Goal: Task Accomplishment & Management: Manage account settings

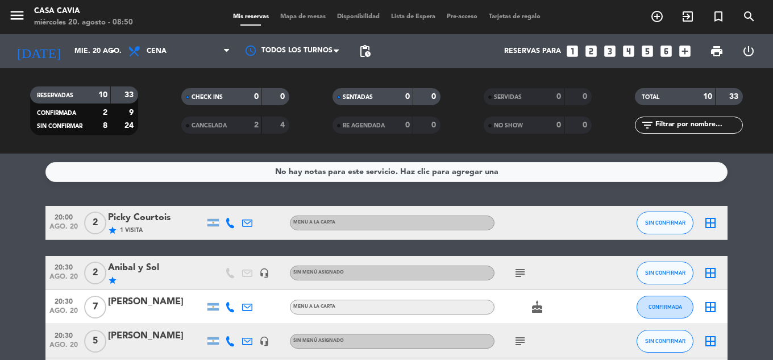
scroll to position [227, 0]
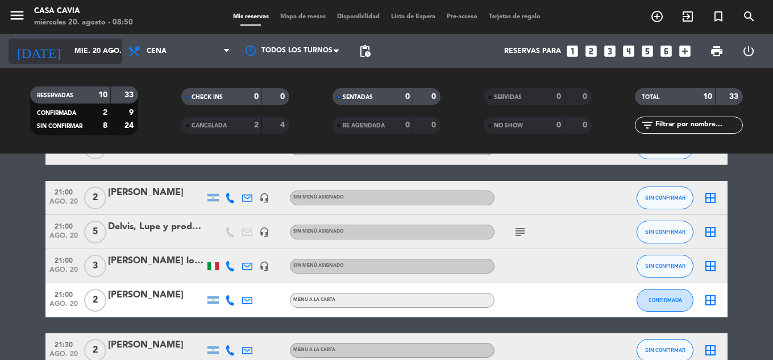
click at [88, 60] on input "mié. 20 ago." at bounding box center [117, 50] width 96 height 19
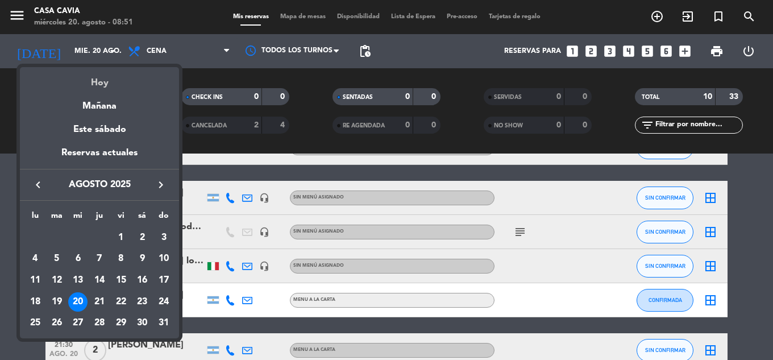
click at [107, 86] on div "Hoy" at bounding box center [99, 78] width 159 height 23
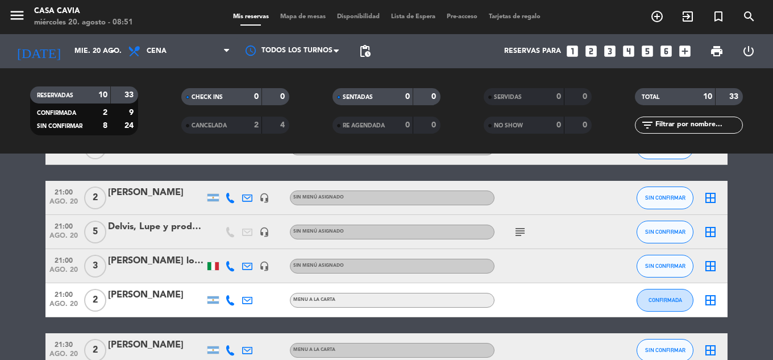
scroll to position [0, 0]
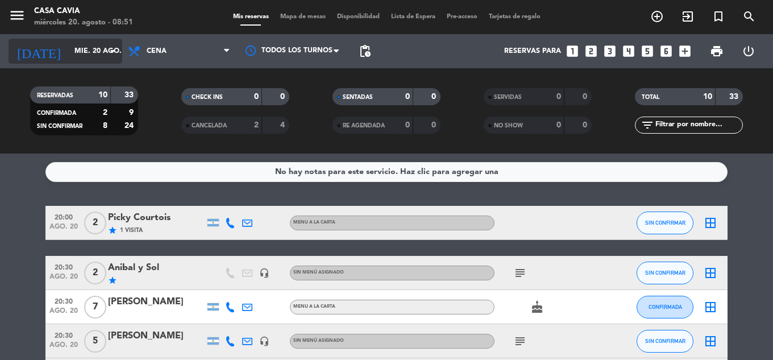
click at [87, 54] on input "mié. 20 ago." at bounding box center [117, 50] width 96 height 19
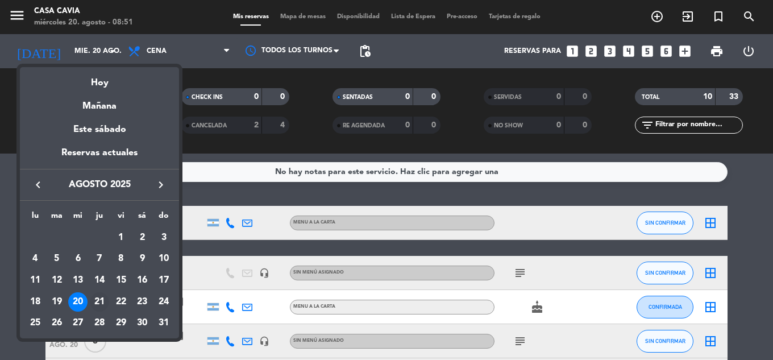
click at [99, 299] on div "21" at bounding box center [99, 301] width 19 height 19
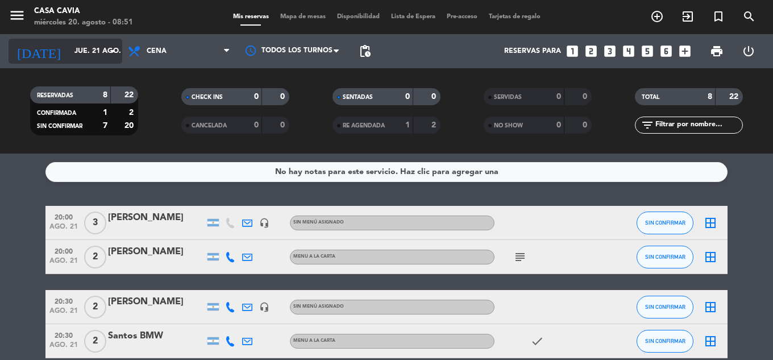
click at [101, 51] on input "jue. 21 ago." at bounding box center [117, 50] width 96 height 19
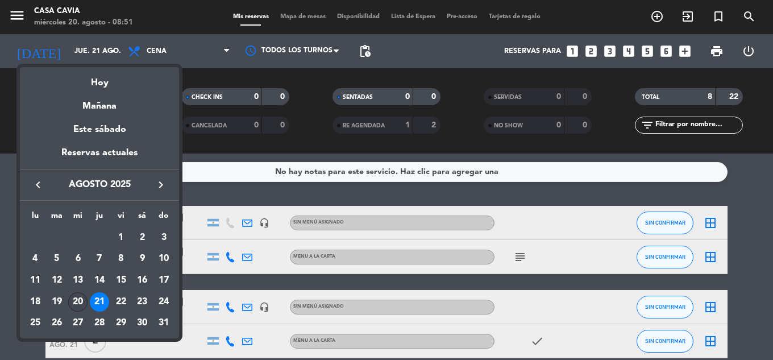
click at [76, 292] on div "20" at bounding box center [77, 301] width 19 height 19
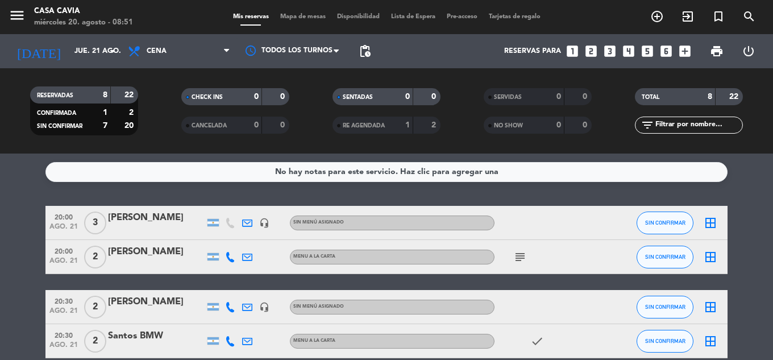
type input "mié. 20 ago."
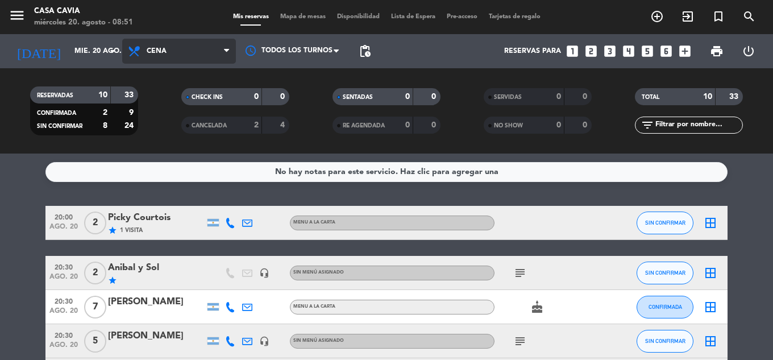
click at [155, 51] on span "Cena" at bounding box center [157, 51] width 20 height 8
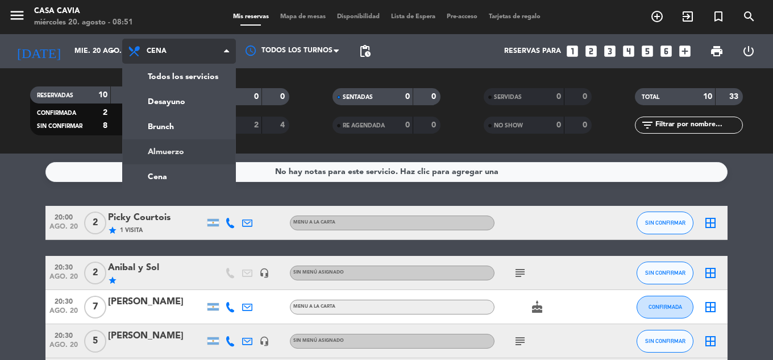
click at [185, 148] on div "menu Casa Cavia miércoles 20. agosto - 08:51 Mis reservas Mapa de mesas Disponi…" at bounding box center [386, 76] width 773 height 153
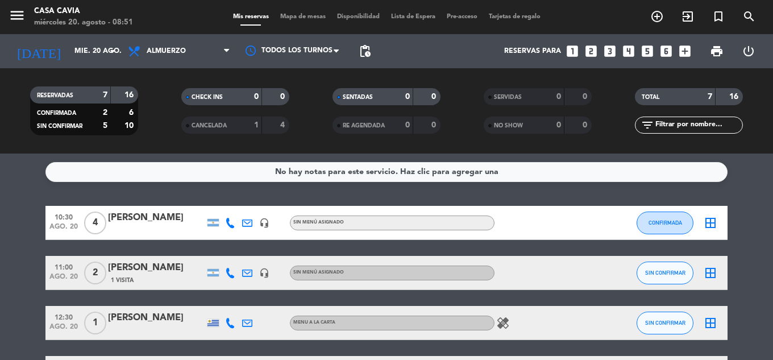
click at [176, 220] on div "[PERSON_NAME]" at bounding box center [156, 217] width 97 height 15
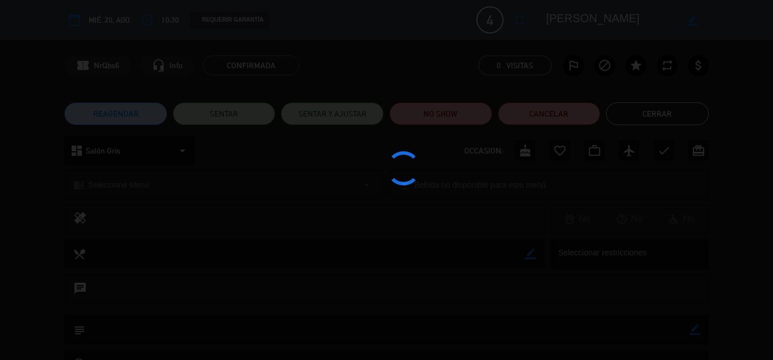
type input "[DATE]"
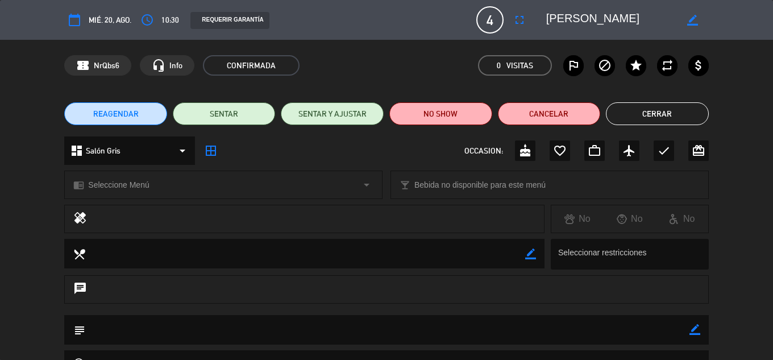
click at [74, 23] on icon "calendar_today" at bounding box center [75, 20] width 14 height 14
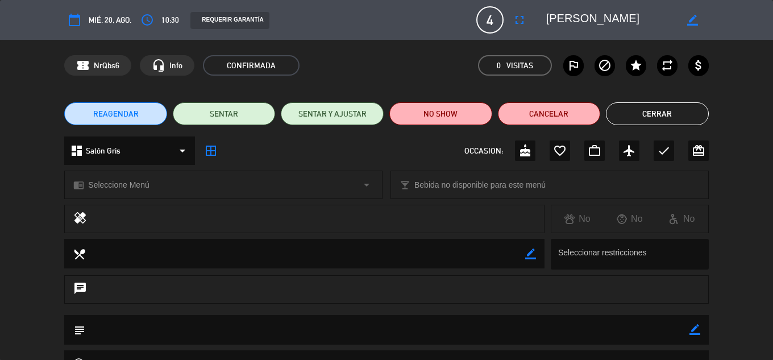
click at [74, 23] on icon "calendar_today" at bounding box center [75, 20] width 14 height 14
